Goal: Task Accomplishment & Management: Manage account settings

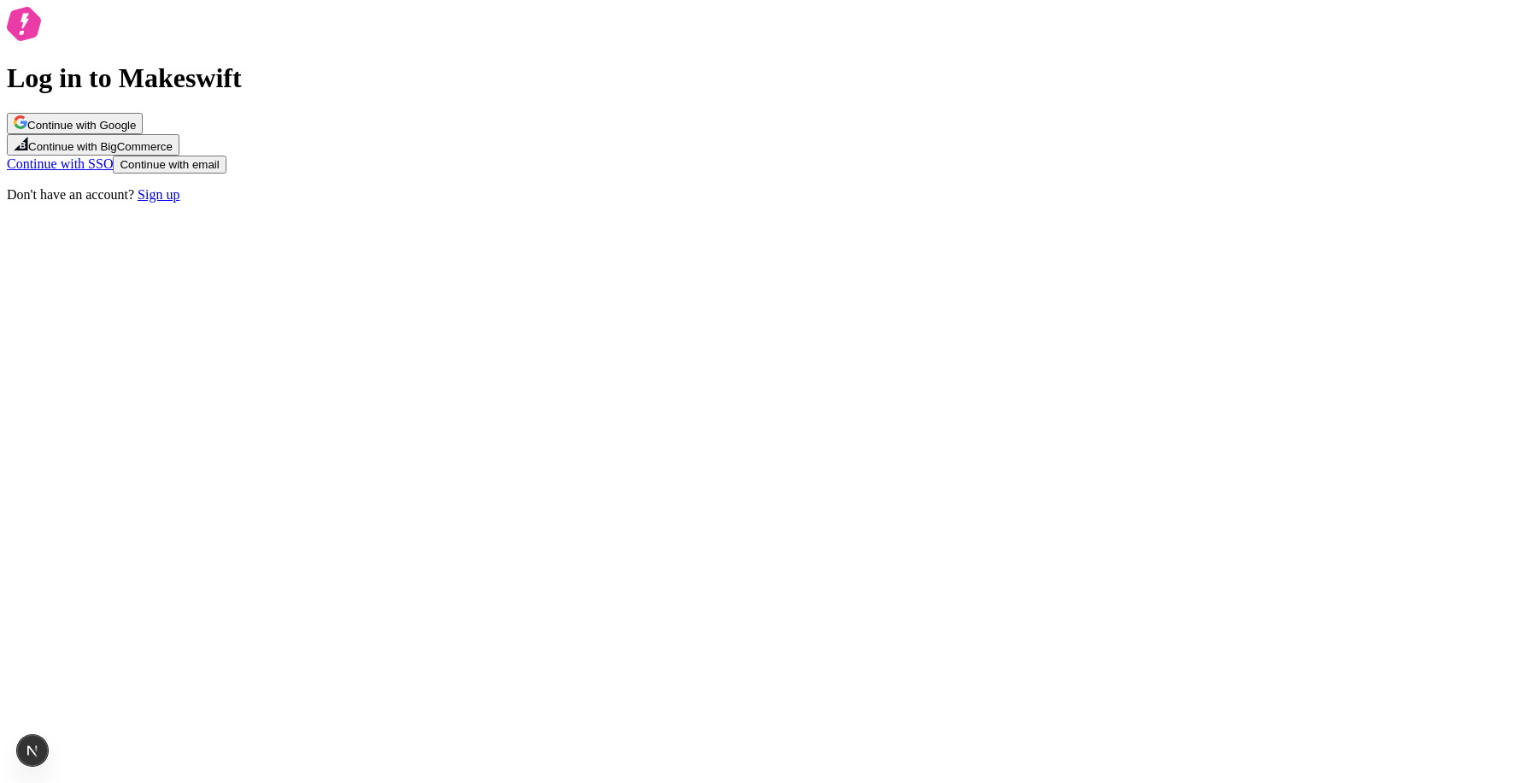
click at [136, 132] on span "Continue with Google" at bounding box center [81, 125] width 108 height 13
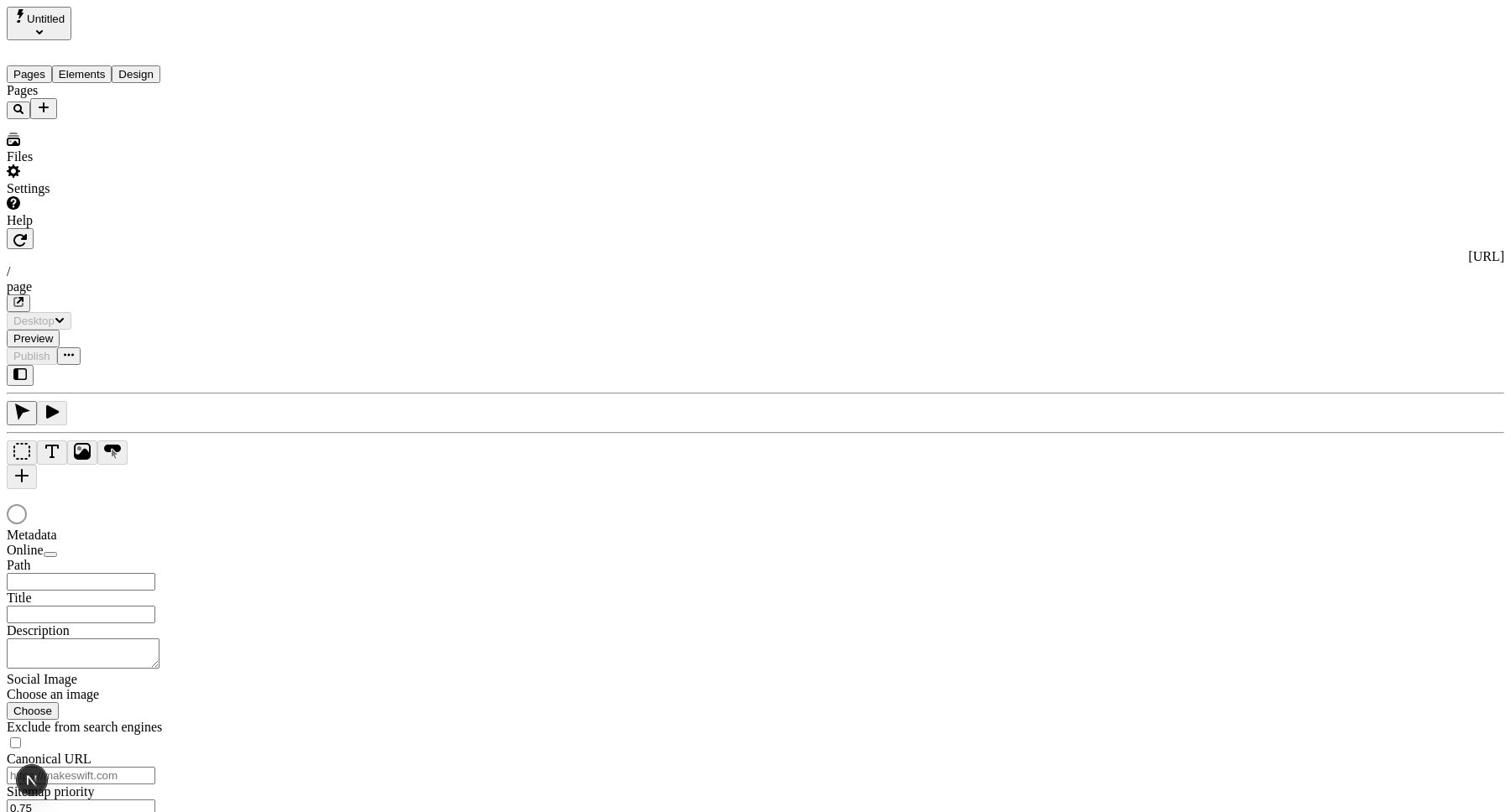
type input "/page"
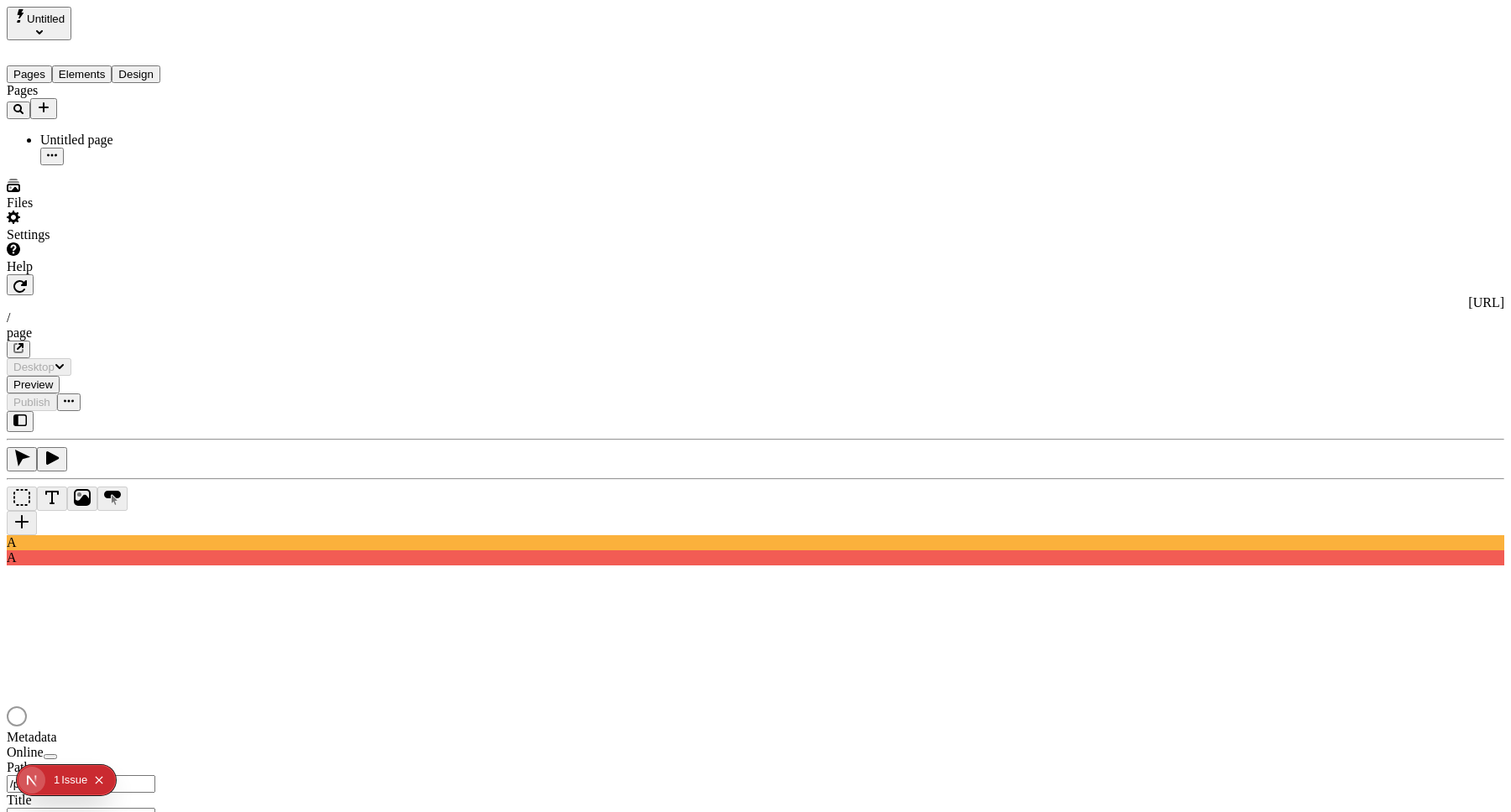
click at [102, 779] on icon "Collapse issues badge" at bounding box center [99, 780] width 10 height 10
click at [136, 243] on div "Settings" at bounding box center [107, 226] width 201 height 31
